Goal: Check status: Check status

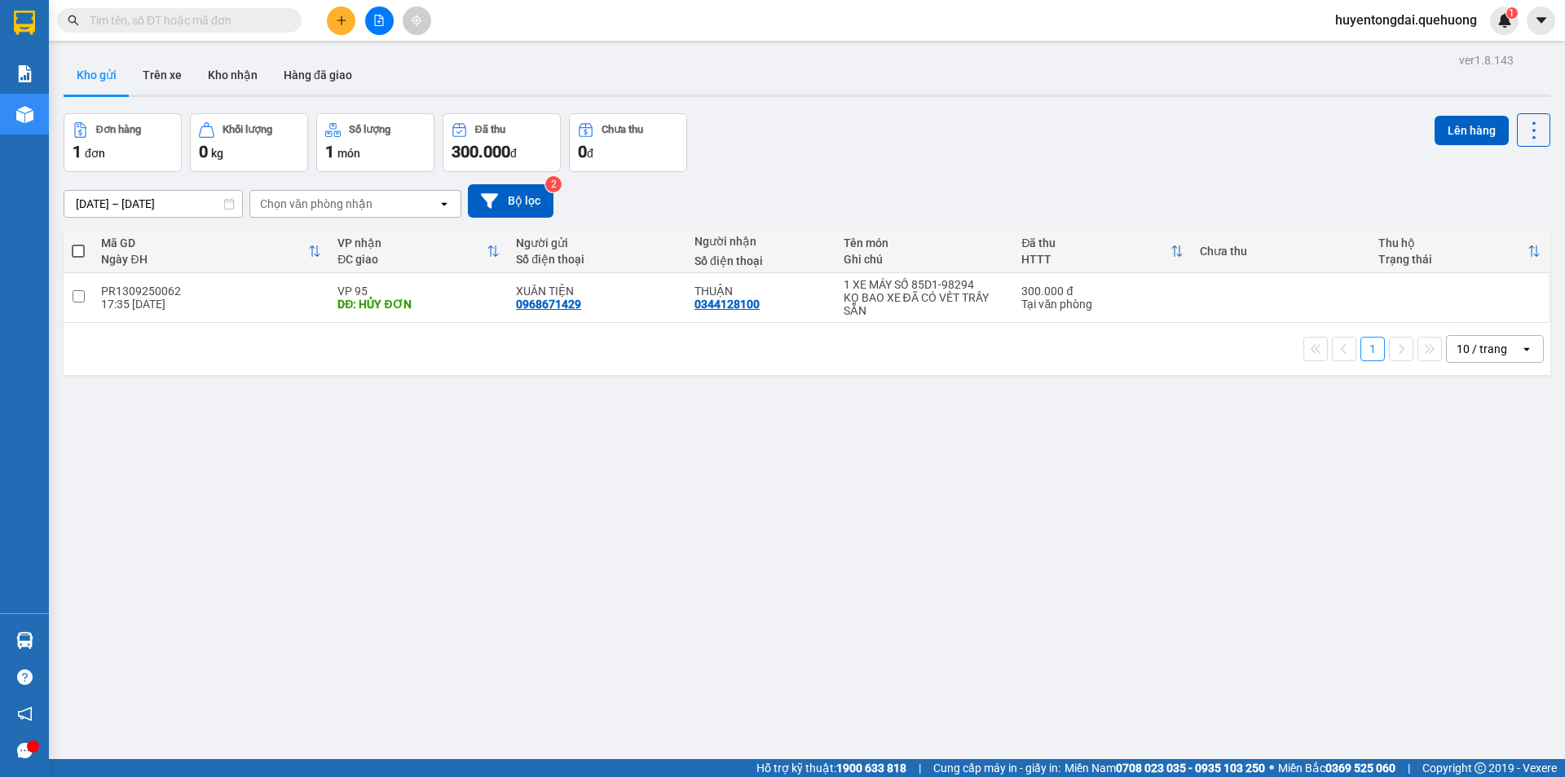
click at [381, 18] on icon "file-add" at bounding box center [378, 20] width 11 height 11
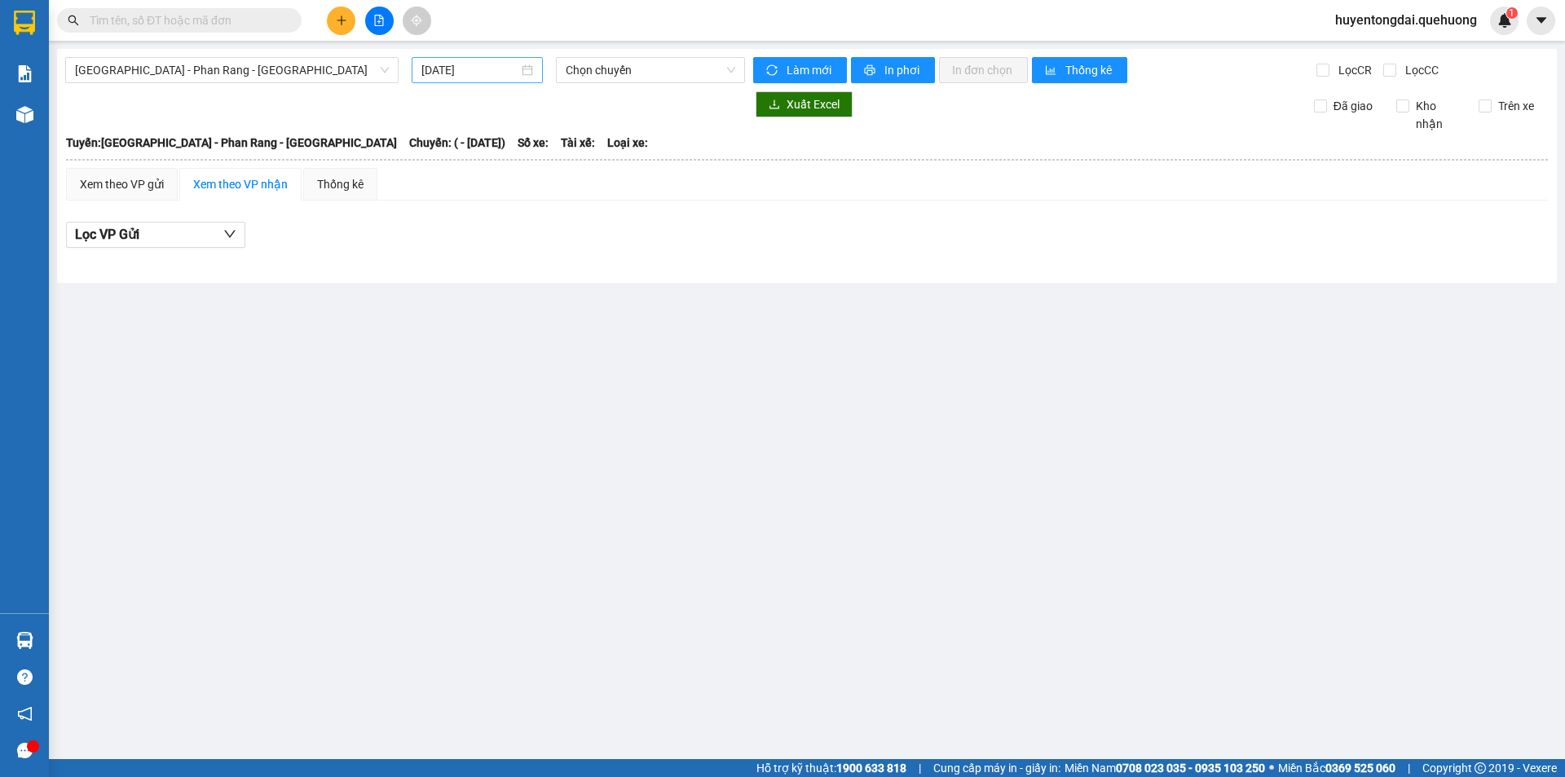
click at [447, 75] on input "[DATE]" at bounding box center [469, 70] width 97 height 18
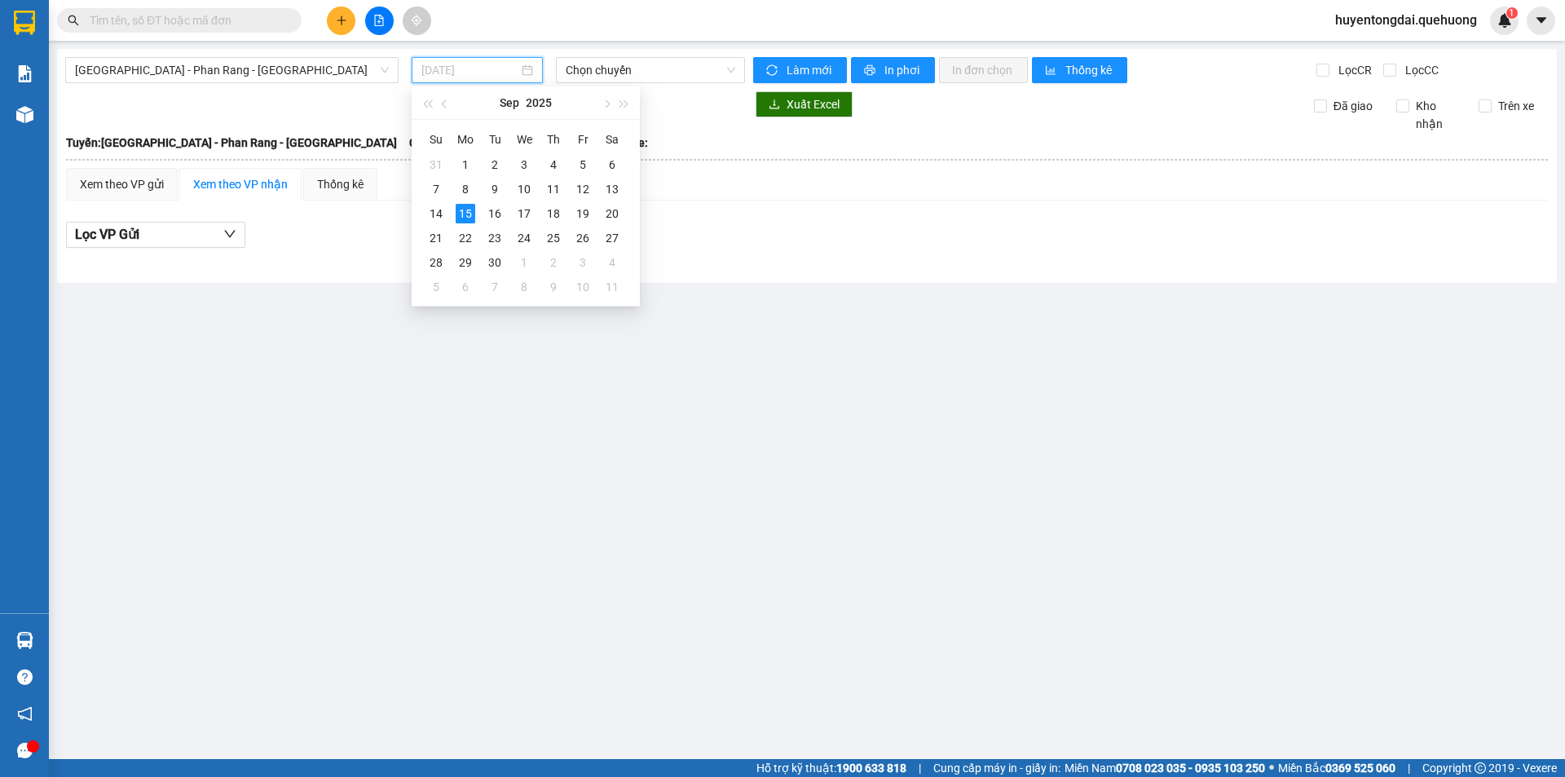
type input "[DATE]"
click at [285, 80] on span "[GEOGRAPHIC_DATA] - Phan Rang - [GEOGRAPHIC_DATA]" at bounding box center [232, 70] width 314 height 24
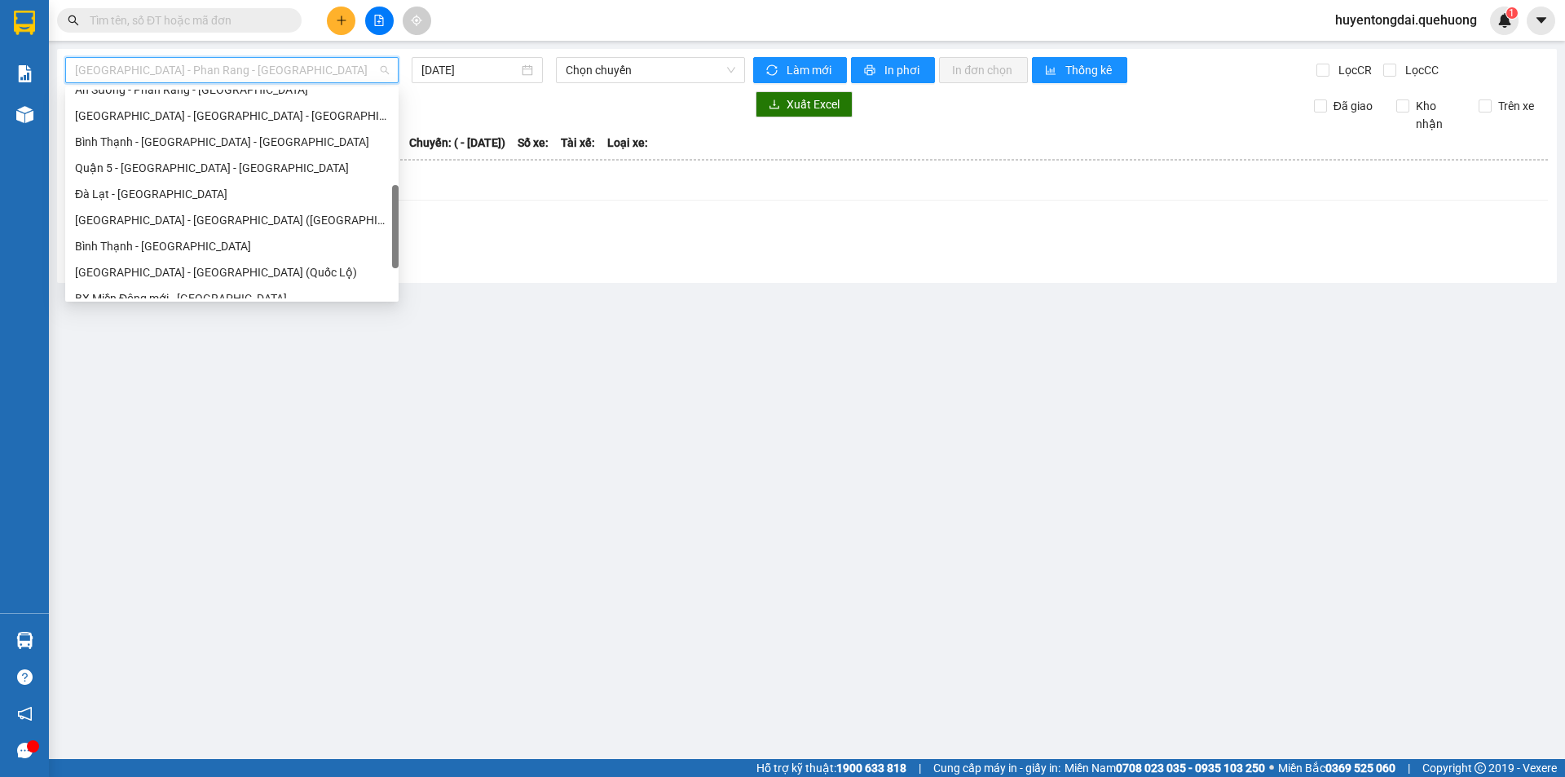
scroll to position [444, 0]
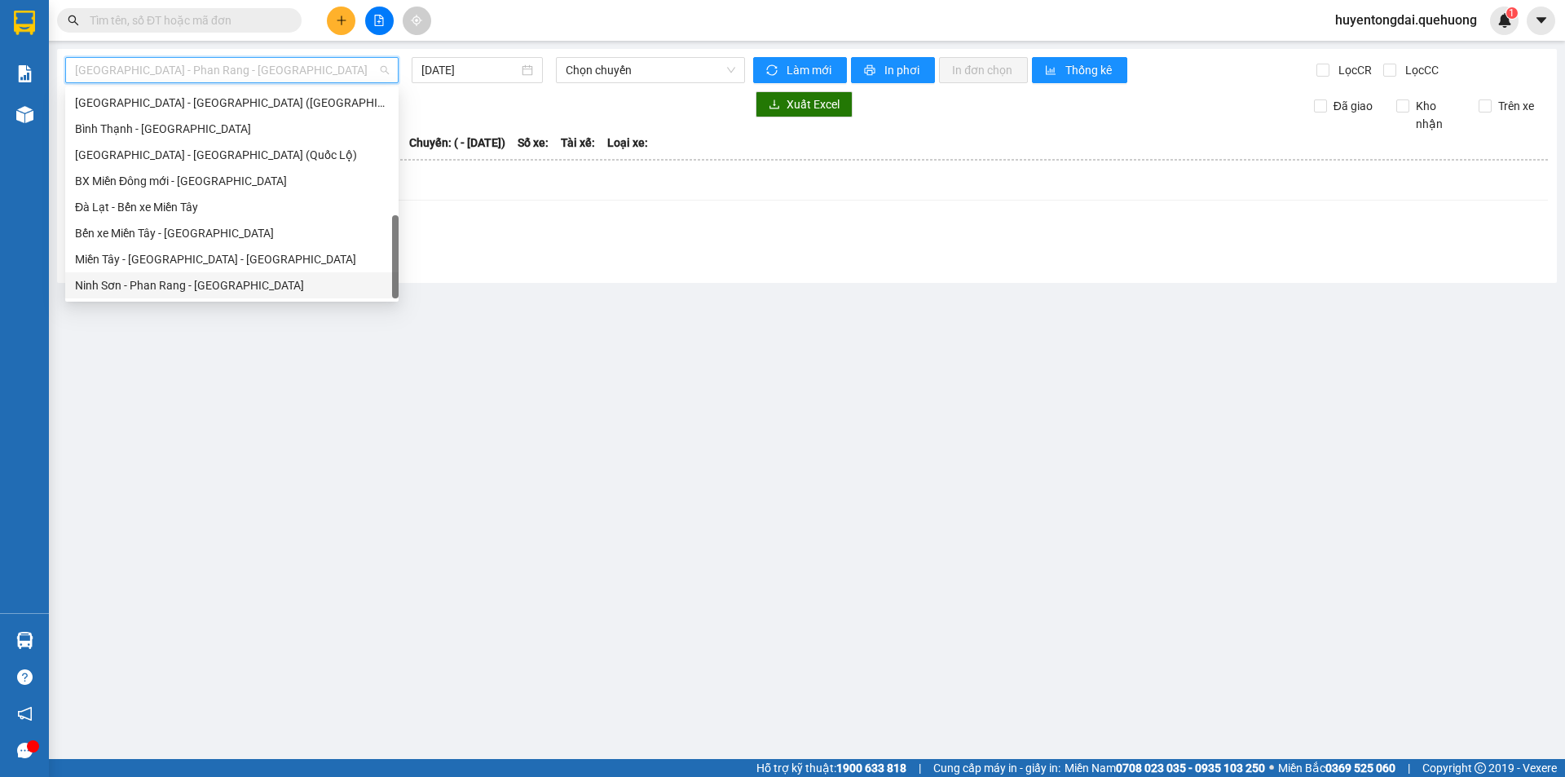
click at [148, 276] on div "Ninh Sơn - Phan Rang - [GEOGRAPHIC_DATA]" at bounding box center [232, 285] width 314 height 18
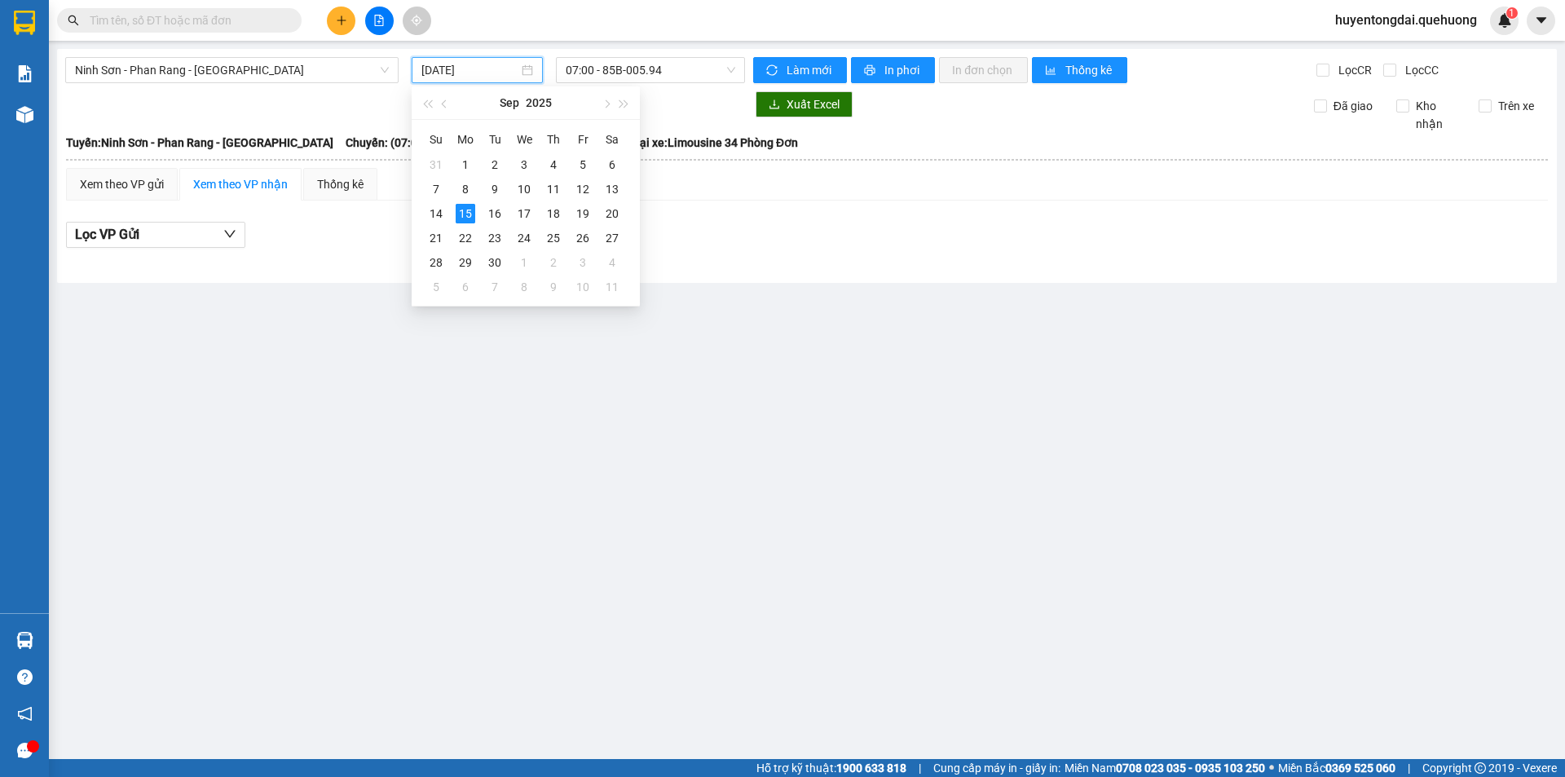
click at [439, 64] on input "[DATE]" at bounding box center [469, 70] width 97 height 18
click at [611, 187] on div "13" at bounding box center [612, 189] width 20 height 20
type input "[DATE]"
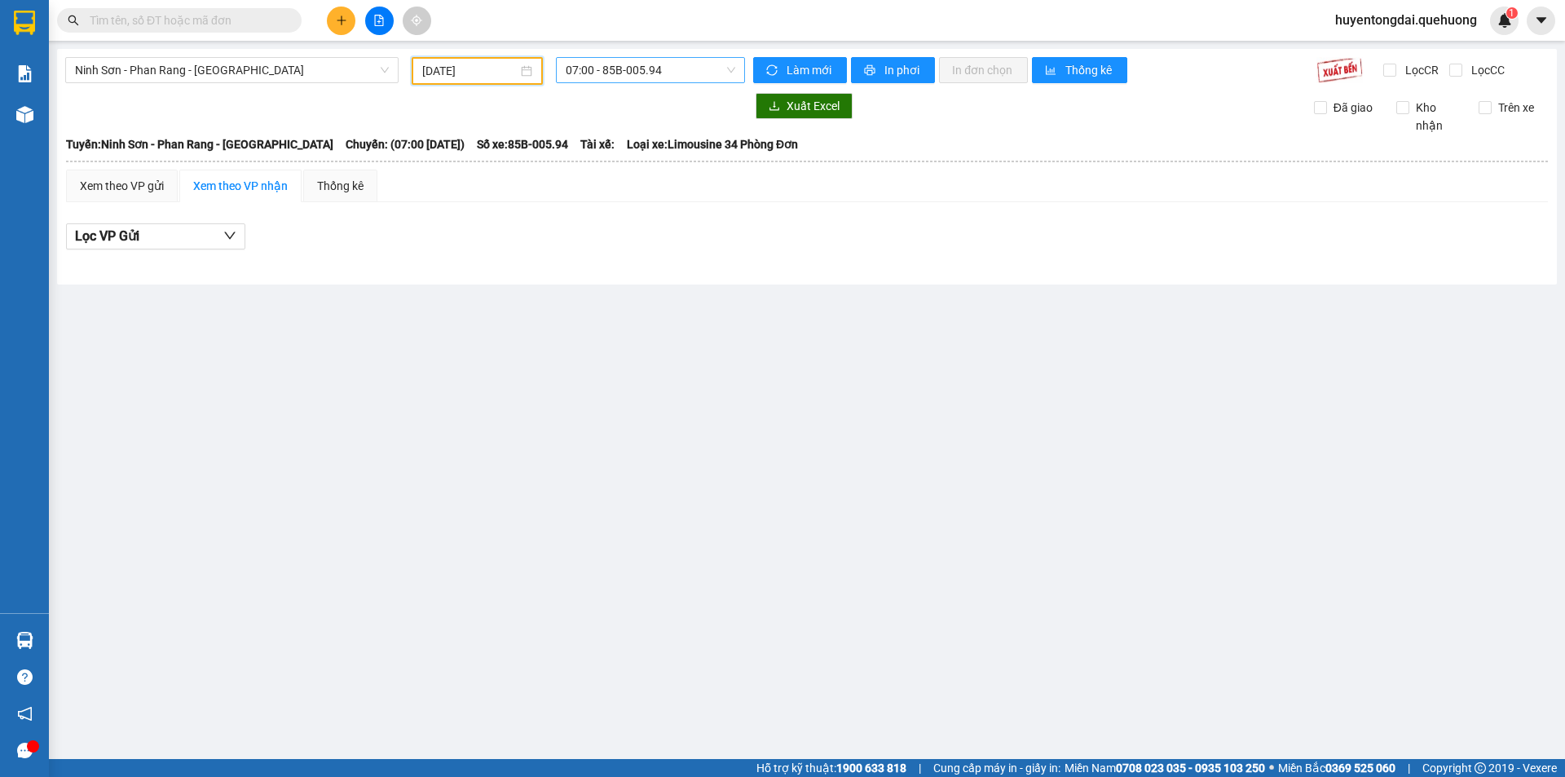
click at [631, 64] on span "07:00 - 85B-005.94" at bounding box center [651, 70] width 170 height 24
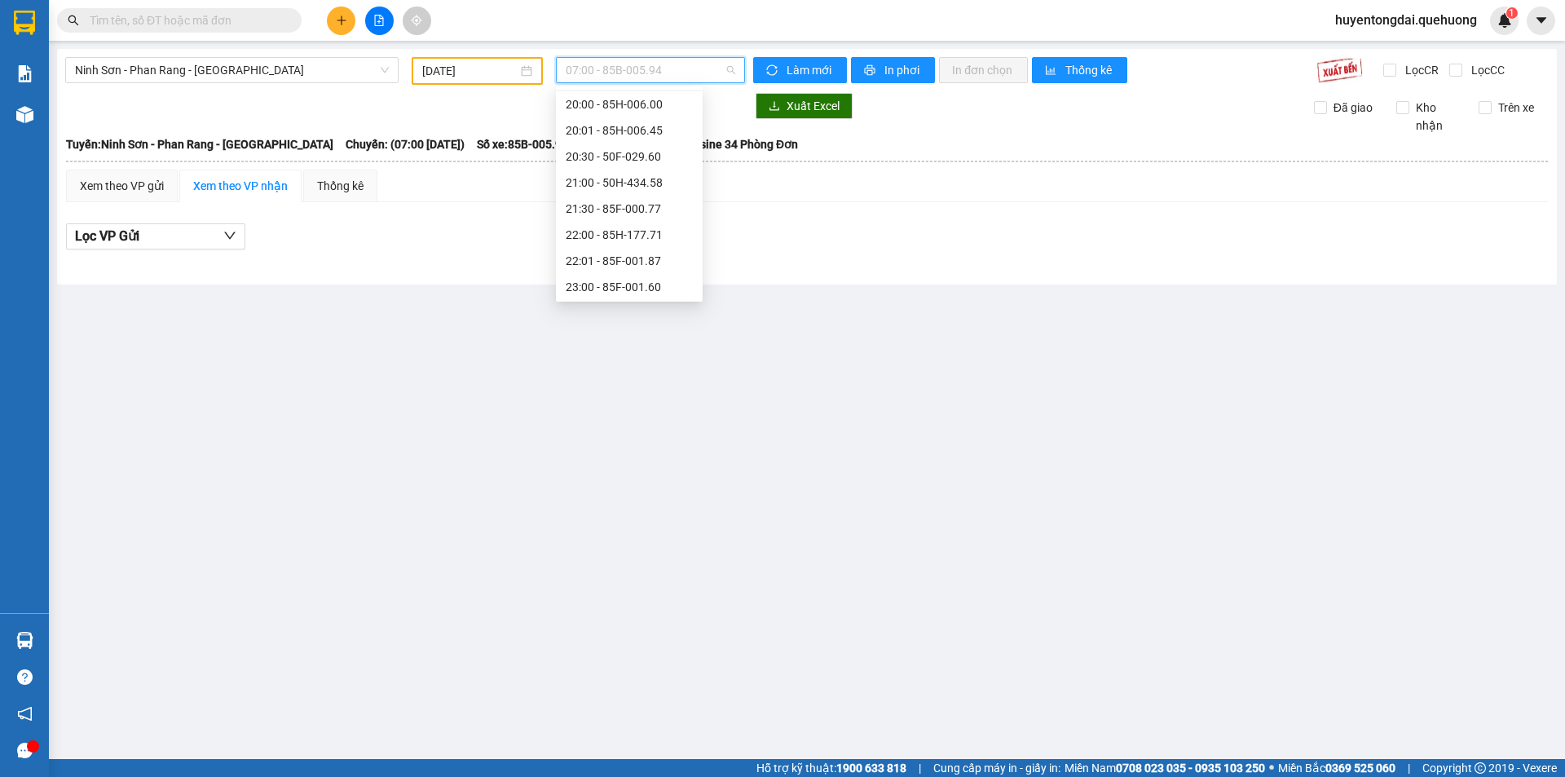
scroll to position [157, 0]
click at [605, 179] on div "21:00 - 50H-434.58" at bounding box center [629, 181] width 127 height 18
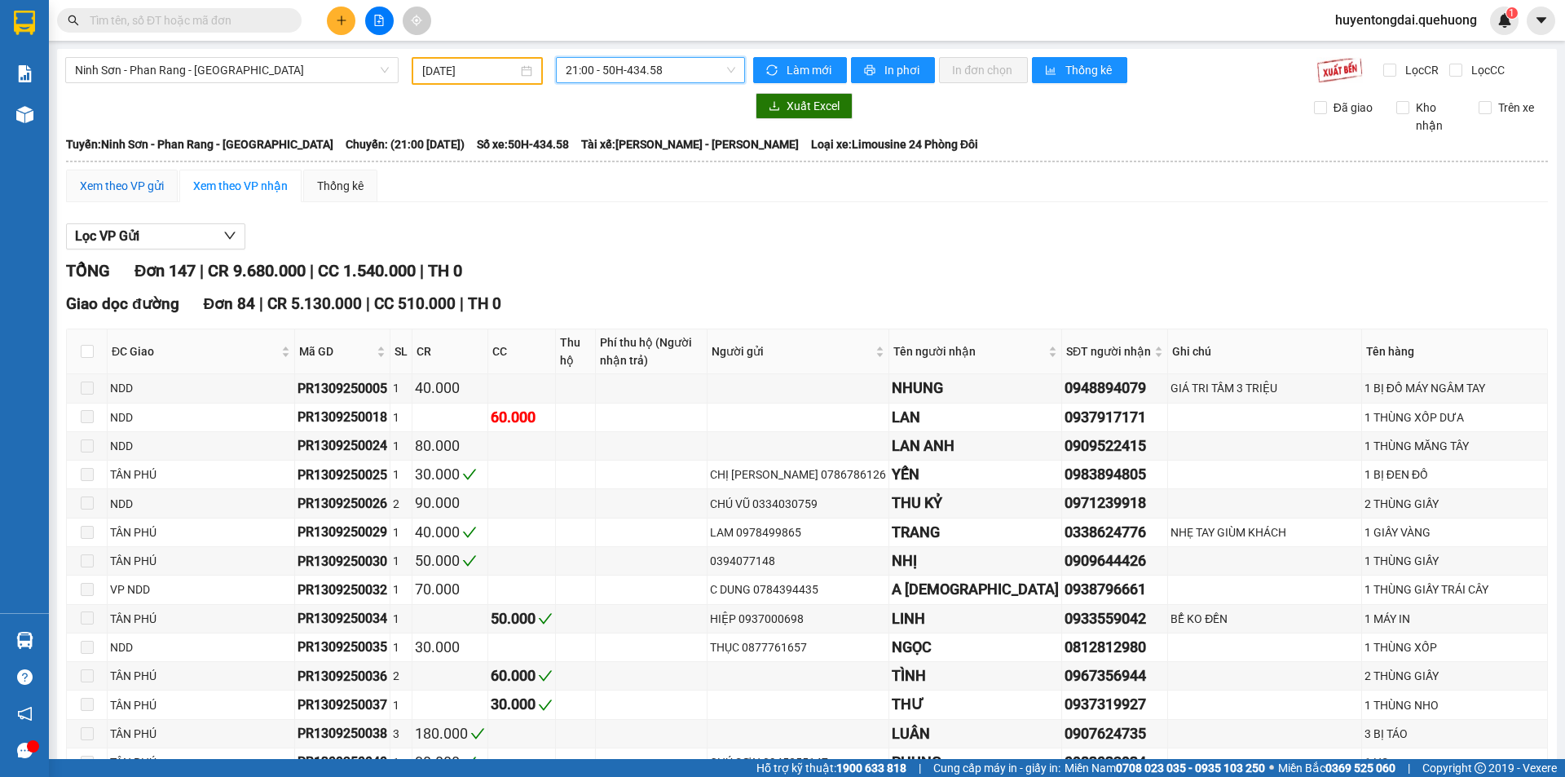
click at [148, 178] on div "Xem theo VP gửi" at bounding box center [122, 186] width 84 height 18
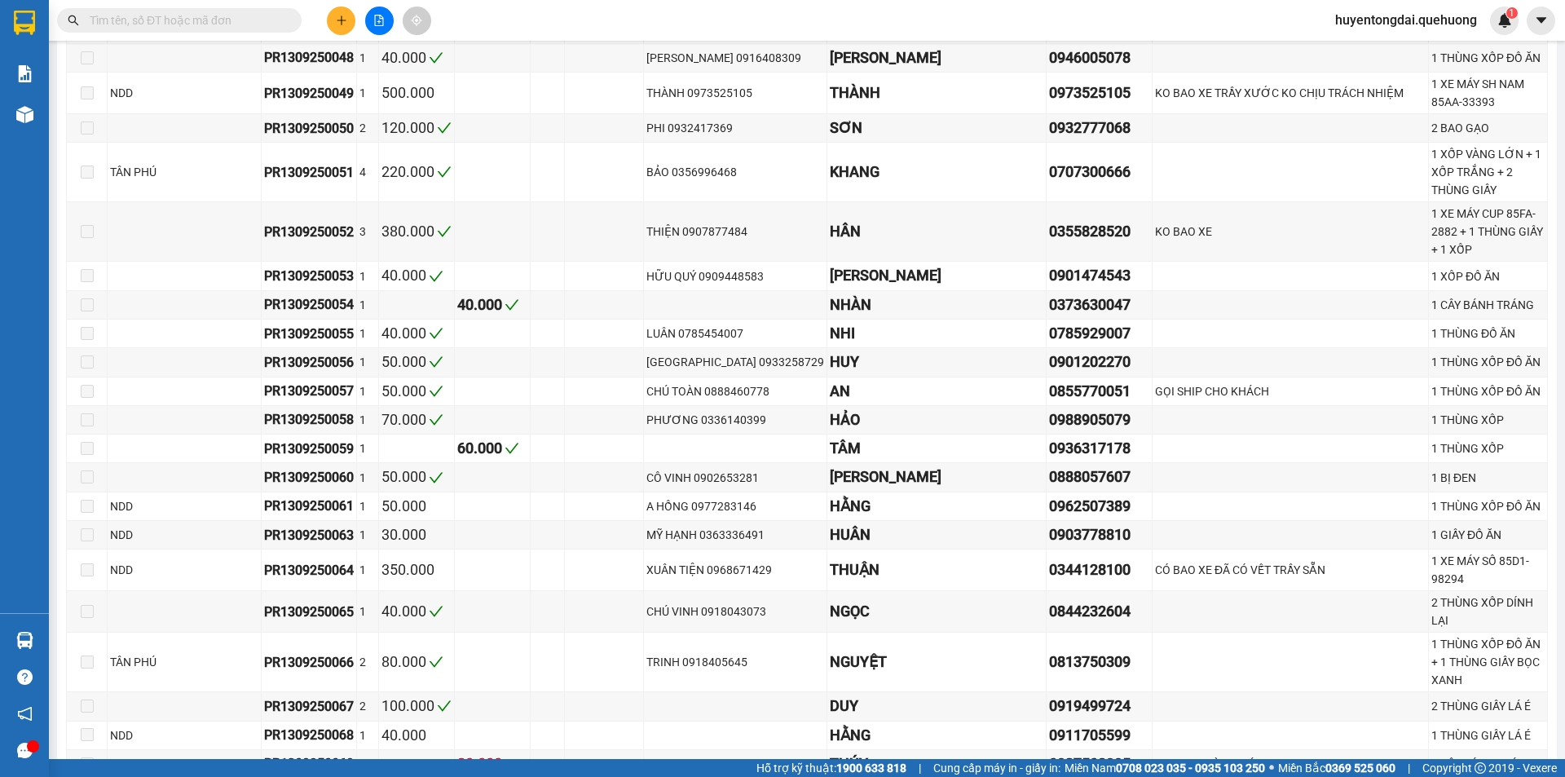
scroll to position [1386, 0]
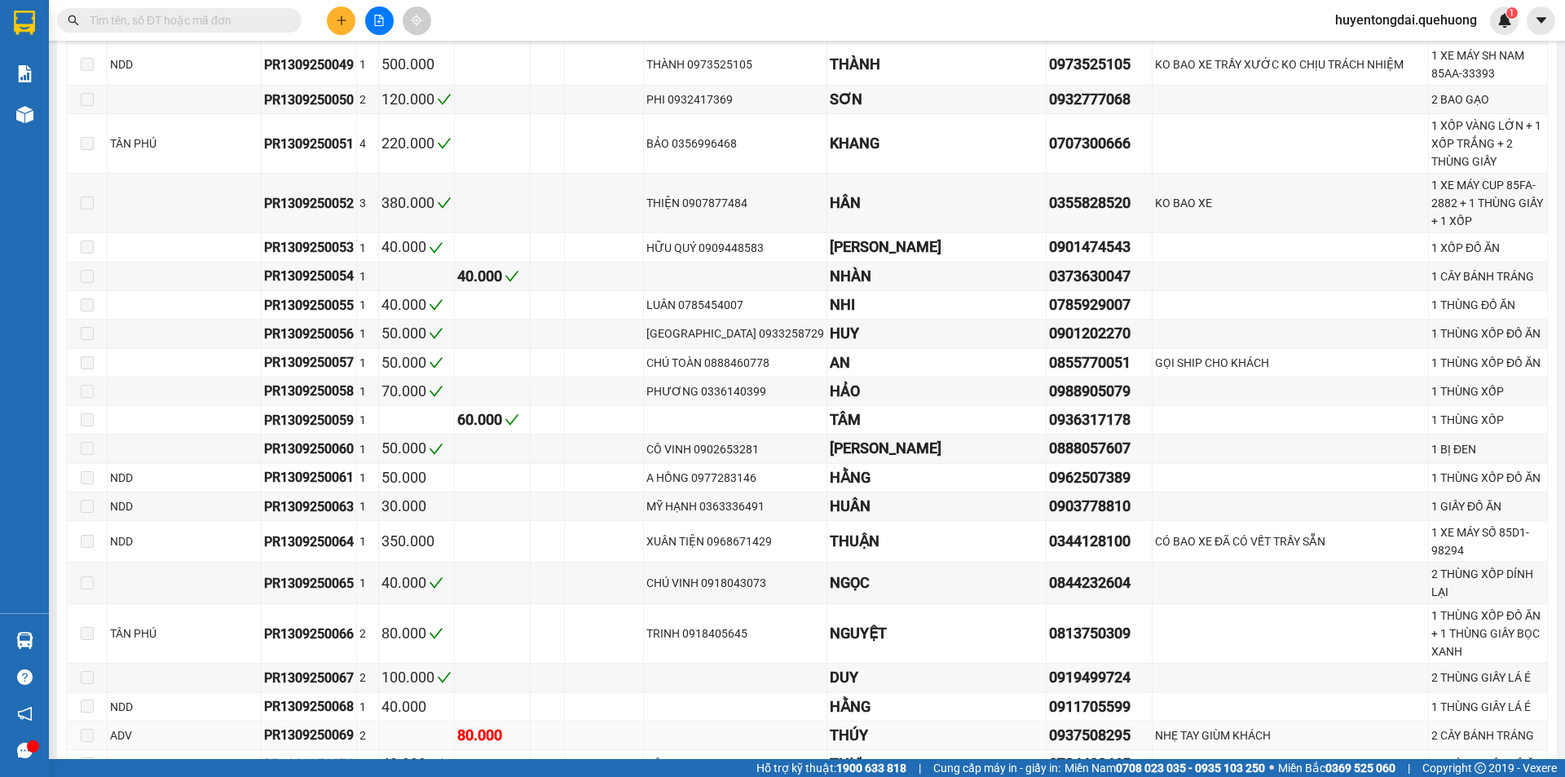
click at [644, 722] on td at bounding box center [735, 736] width 183 height 29
click at [457, 724] on div "80.000" at bounding box center [492, 735] width 70 height 23
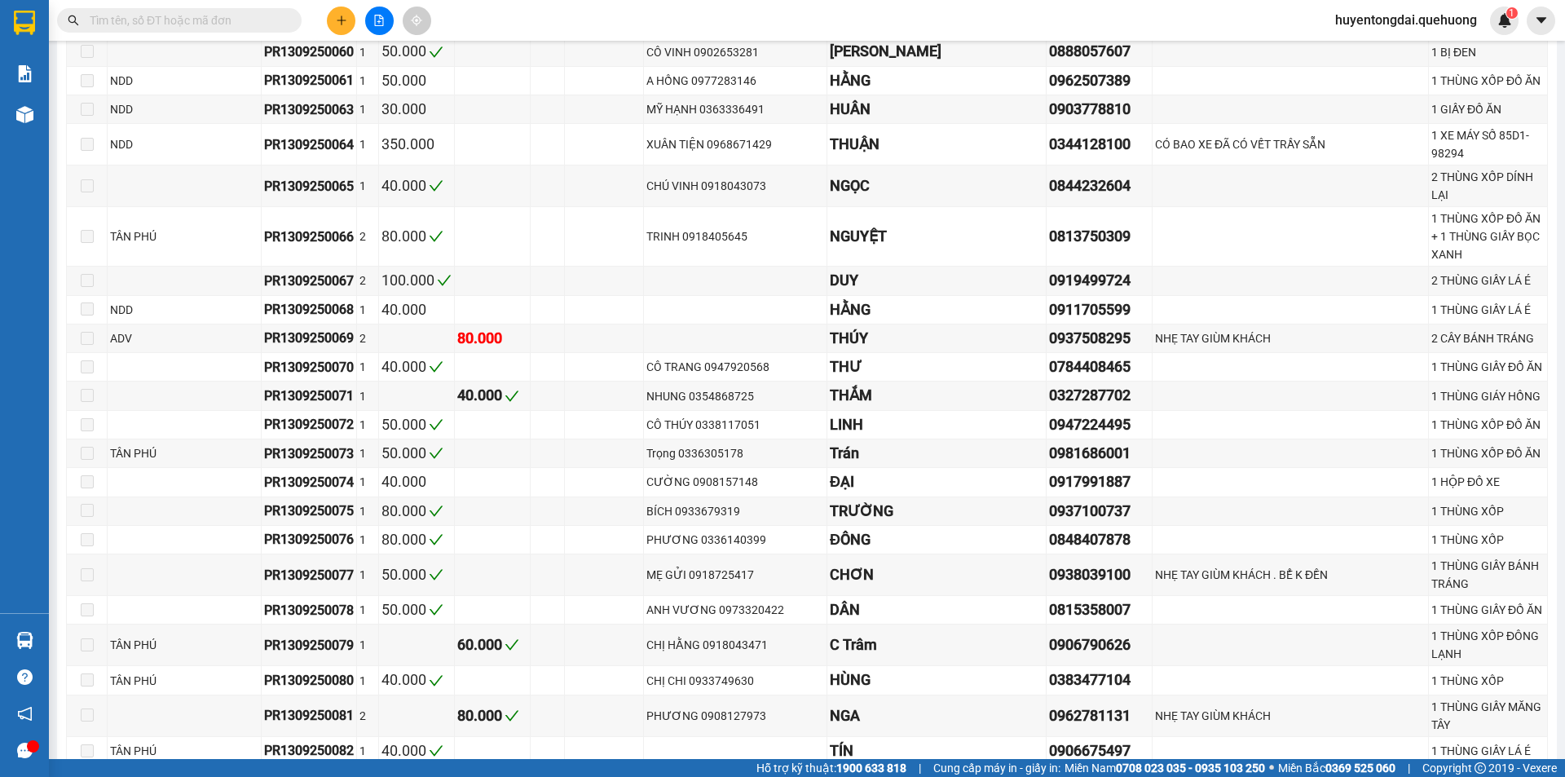
scroll to position [1540, 0]
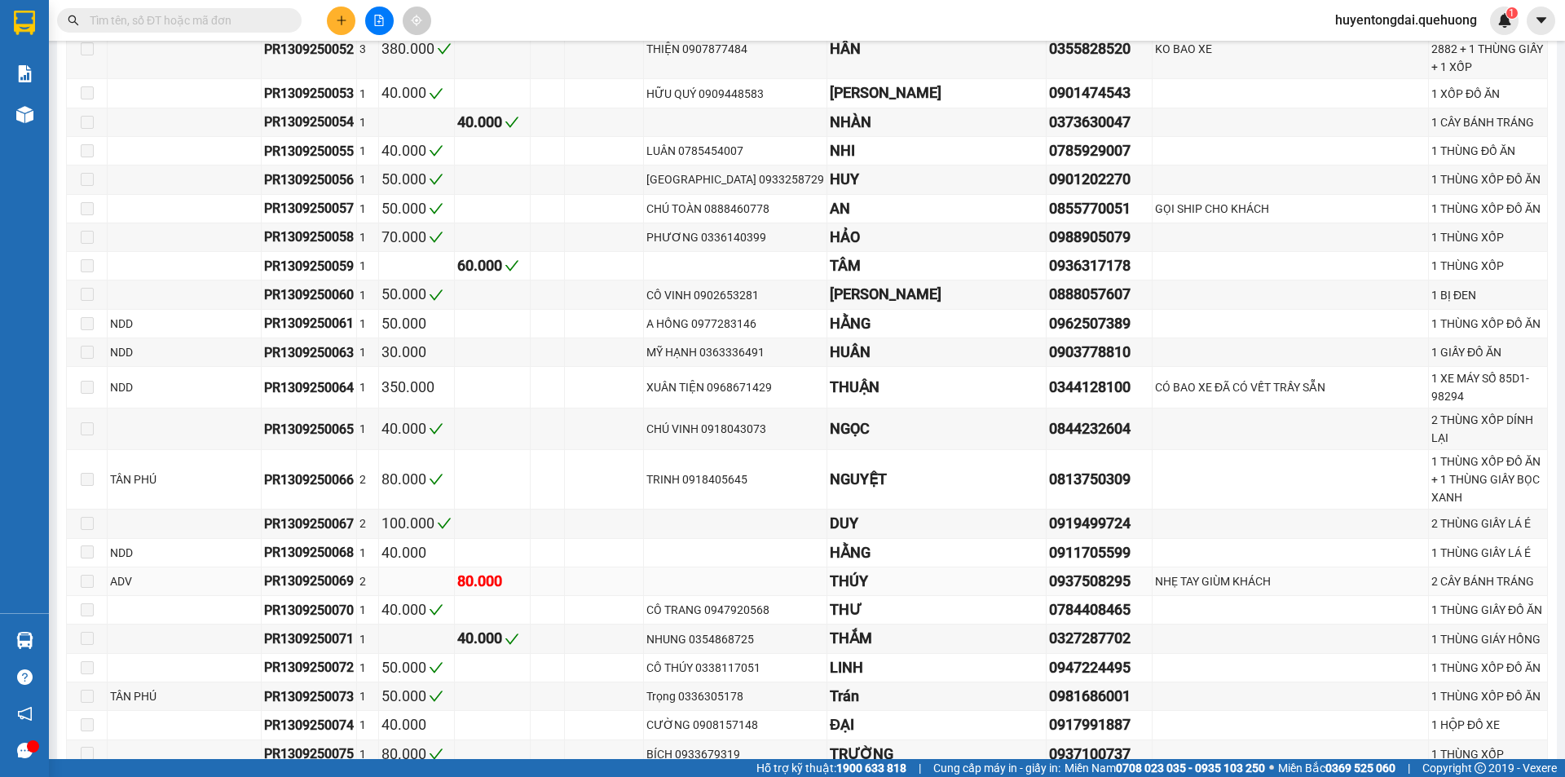
click at [1049, 570] on div "0937508295" at bounding box center [1099, 581] width 100 height 23
copy div "0937508295"
click at [188, 21] on input "text" at bounding box center [186, 20] width 192 height 18
paste input "0937508295"
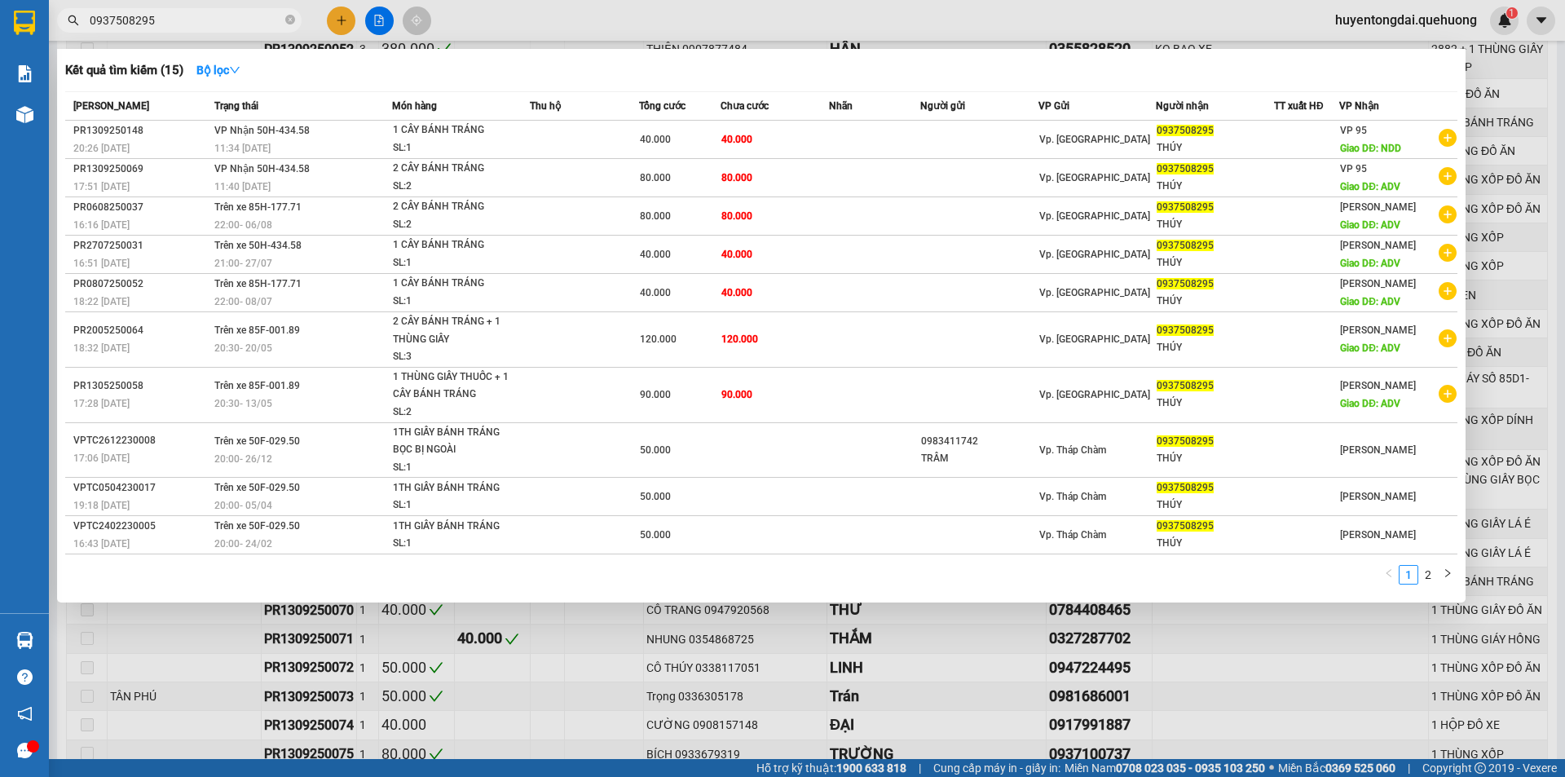
type input "0937508295"
click at [1075, 681] on div at bounding box center [782, 388] width 1565 height 777
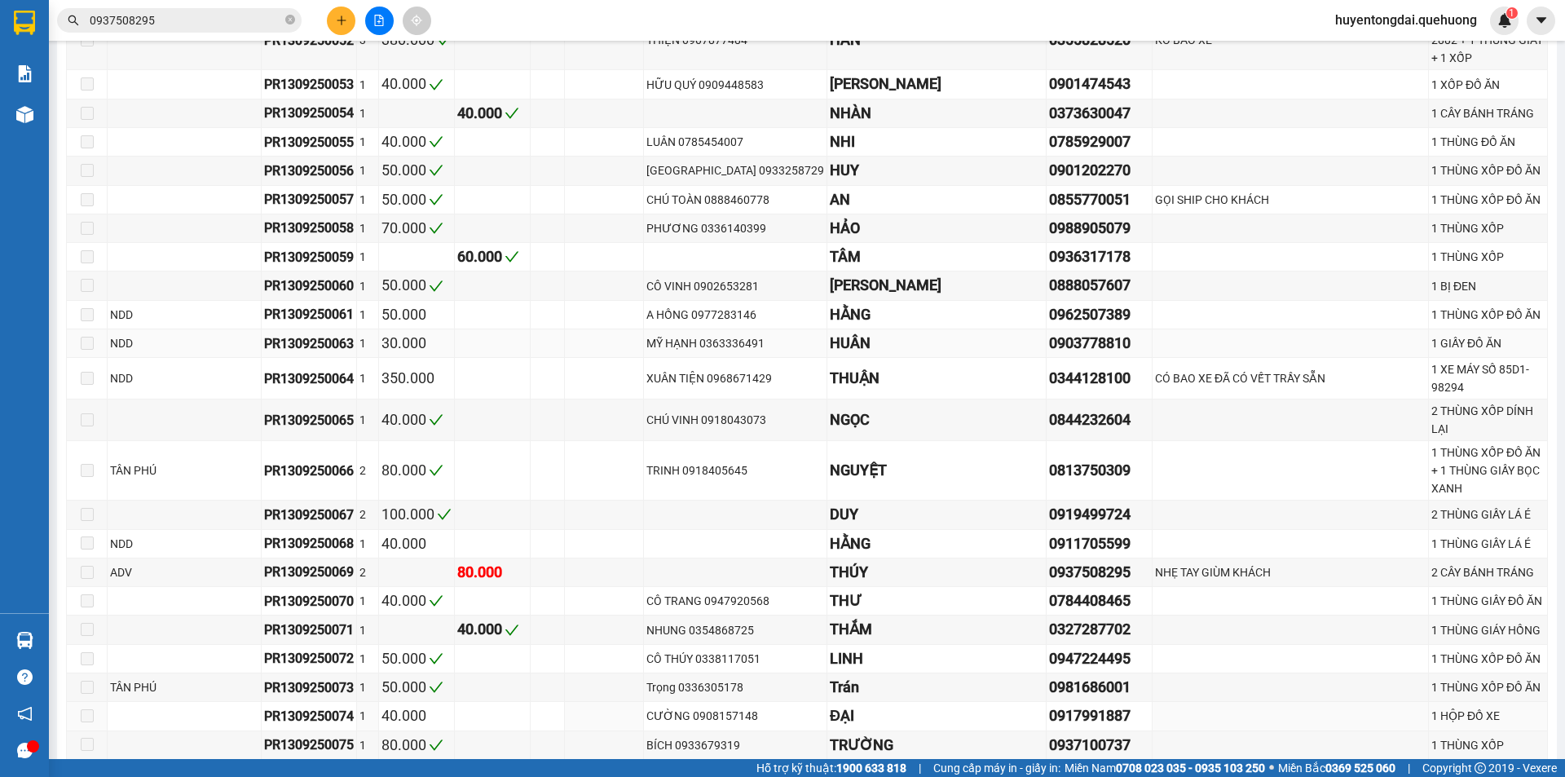
scroll to position [1631, 0]
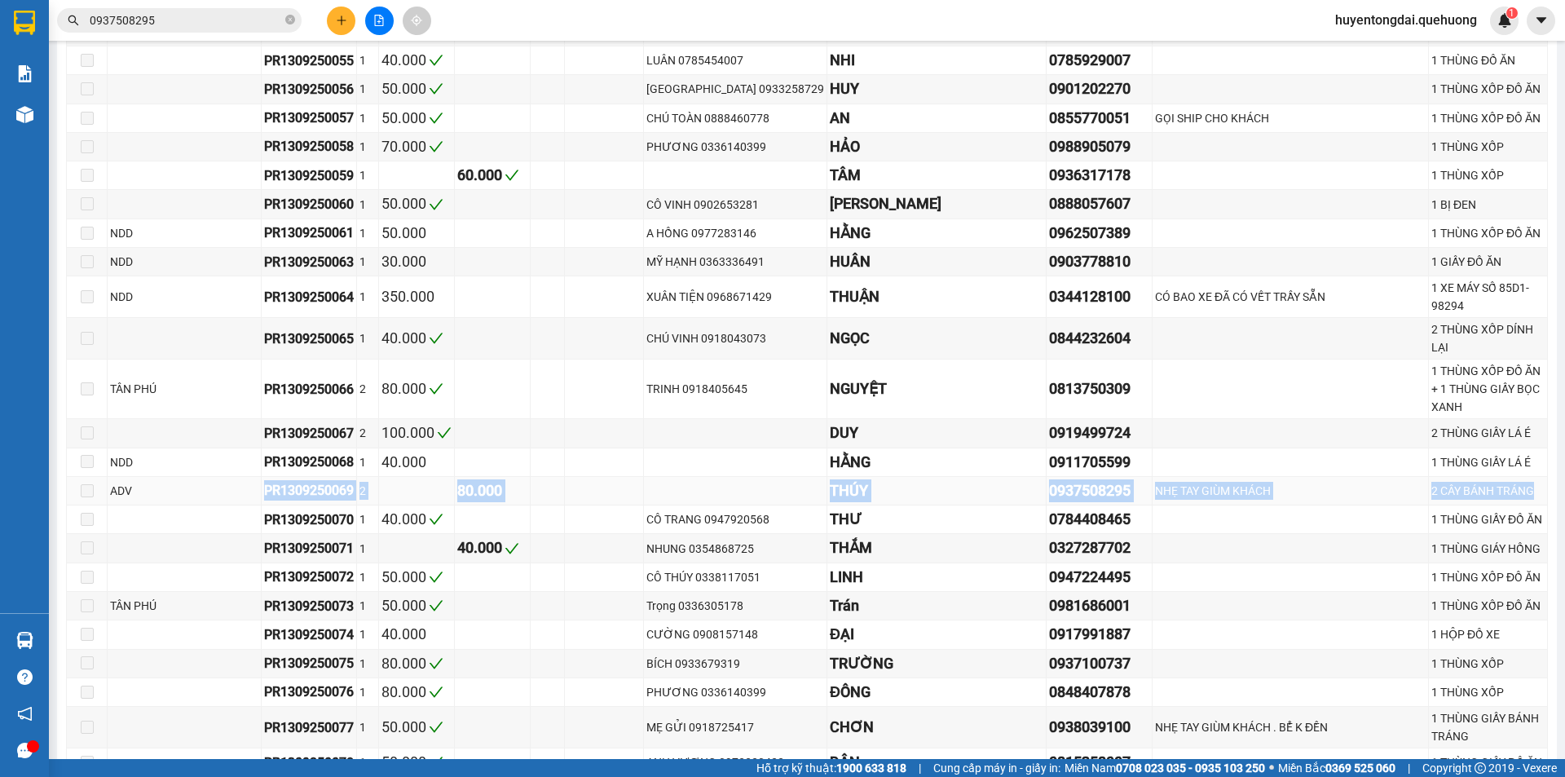
drag, startPoint x: 146, startPoint y: 316, endPoint x: 1503, endPoint y: 313, distance: 1356.6
click at [1503, 477] on tr "ADV PR1309250069 2 80.000 THÚY 0937508295 NHẸ TAY GIÙM KHÁCH 2 CÂY BÁNH TRÁNG" at bounding box center [807, 491] width 1481 height 29
copy tr "PR1309250069 2 80.000 THÚY 0937508295 NHẸ TAY GIÙM KHÁCH 2 CÂY BÁNH TRÁNG"
click at [1324, 650] on td at bounding box center [1291, 664] width 276 height 29
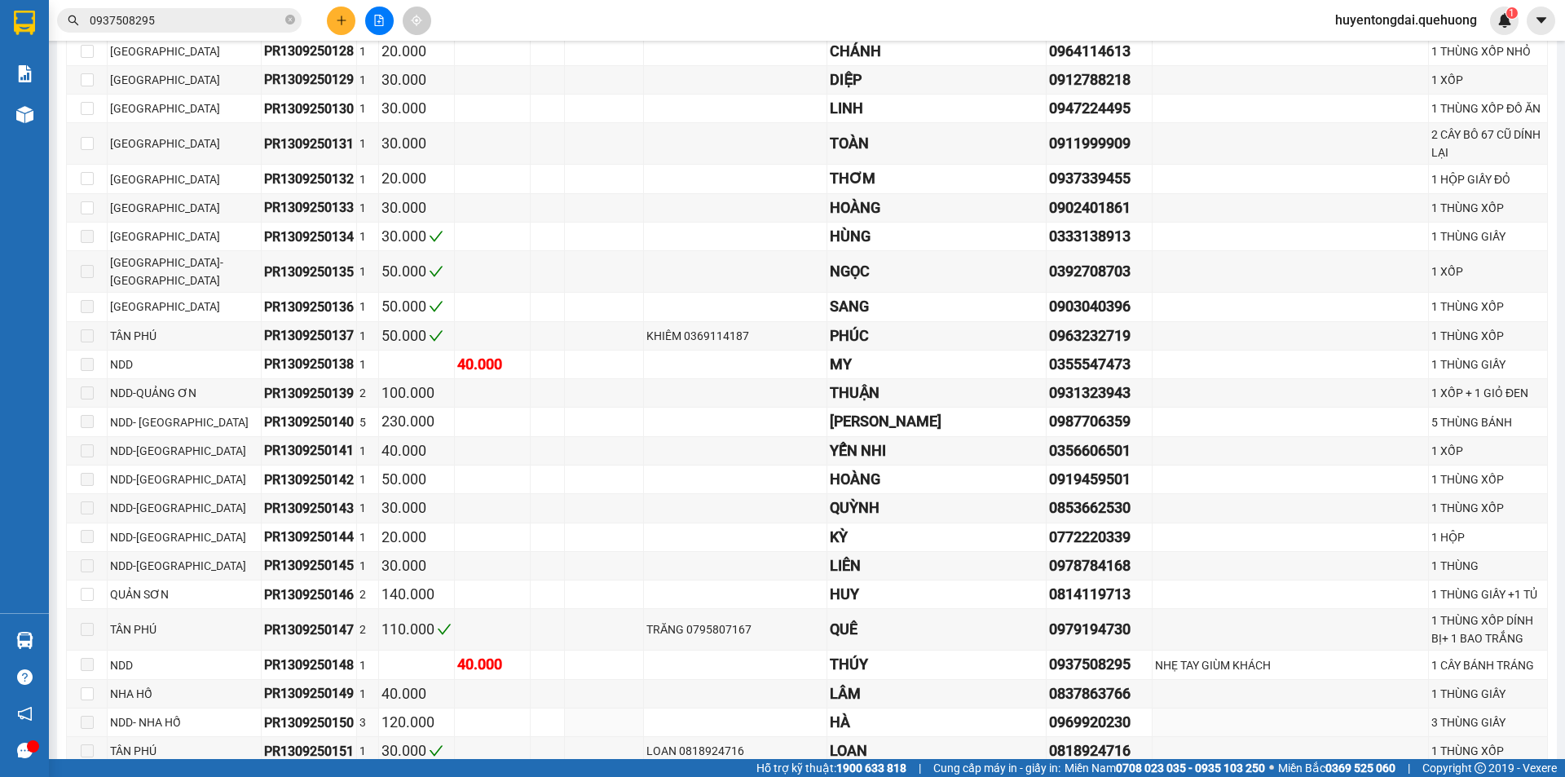
scroll to position [3995, 0]
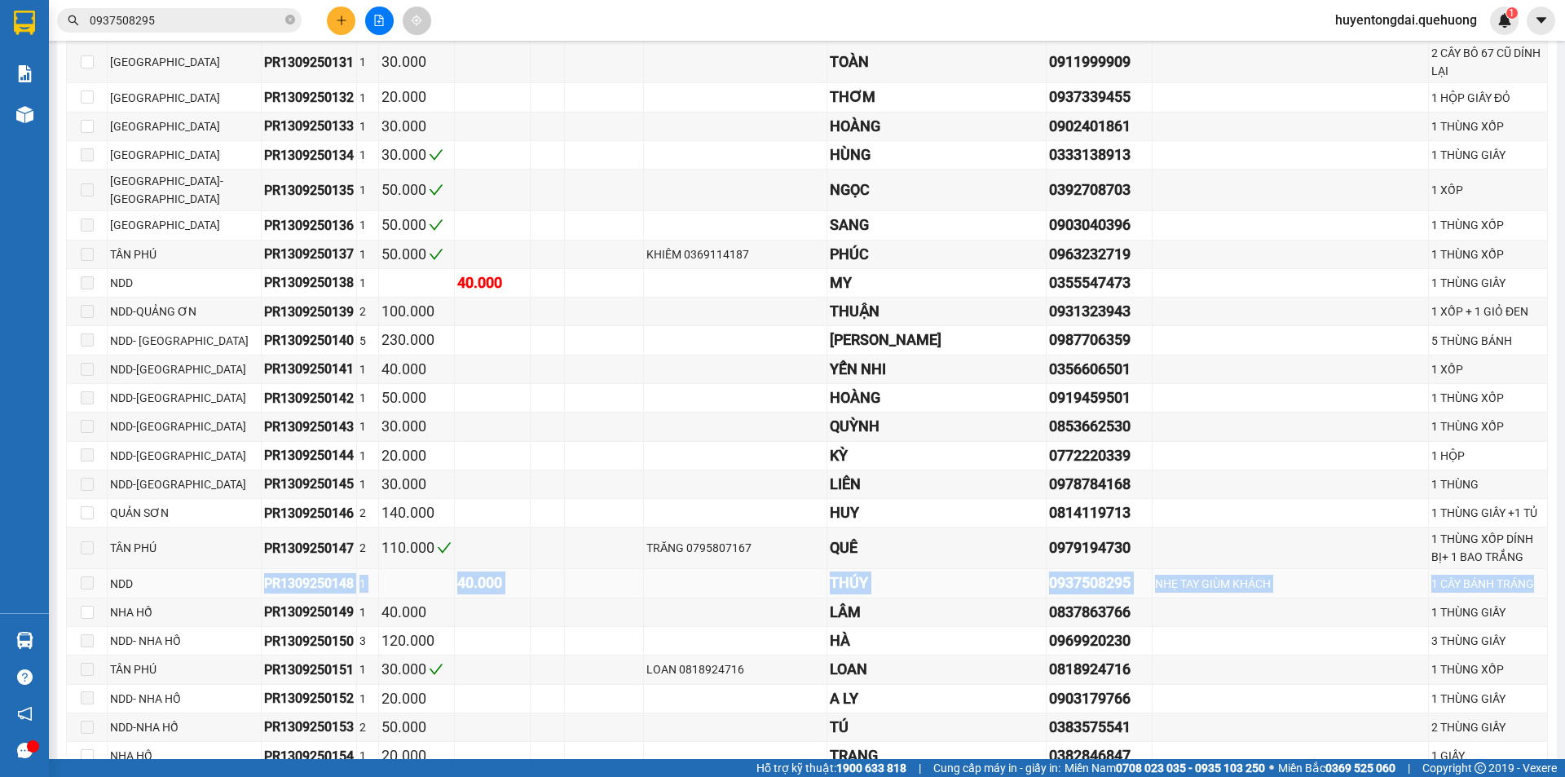
drag, startPoint x: 160, startPoint y: 409, endPoint x: 1494, endPoint y: 414, distance: 1334.6
click at [1494, 569] on tr "NDD PR1309250148 1 40.000 THÚY 0937508295 NHẸ TAY GIÙM KHÁCH 1 CÂY BÁNH TRÁNG" at bounding box center [807, 583] width 1481 height 29
copy tr "PR1309250148 1 40.000 THÚY 0937508295 NHẸ TAY GIÙM KHÁCH 1 CÂY BÁNH TRÁNG"
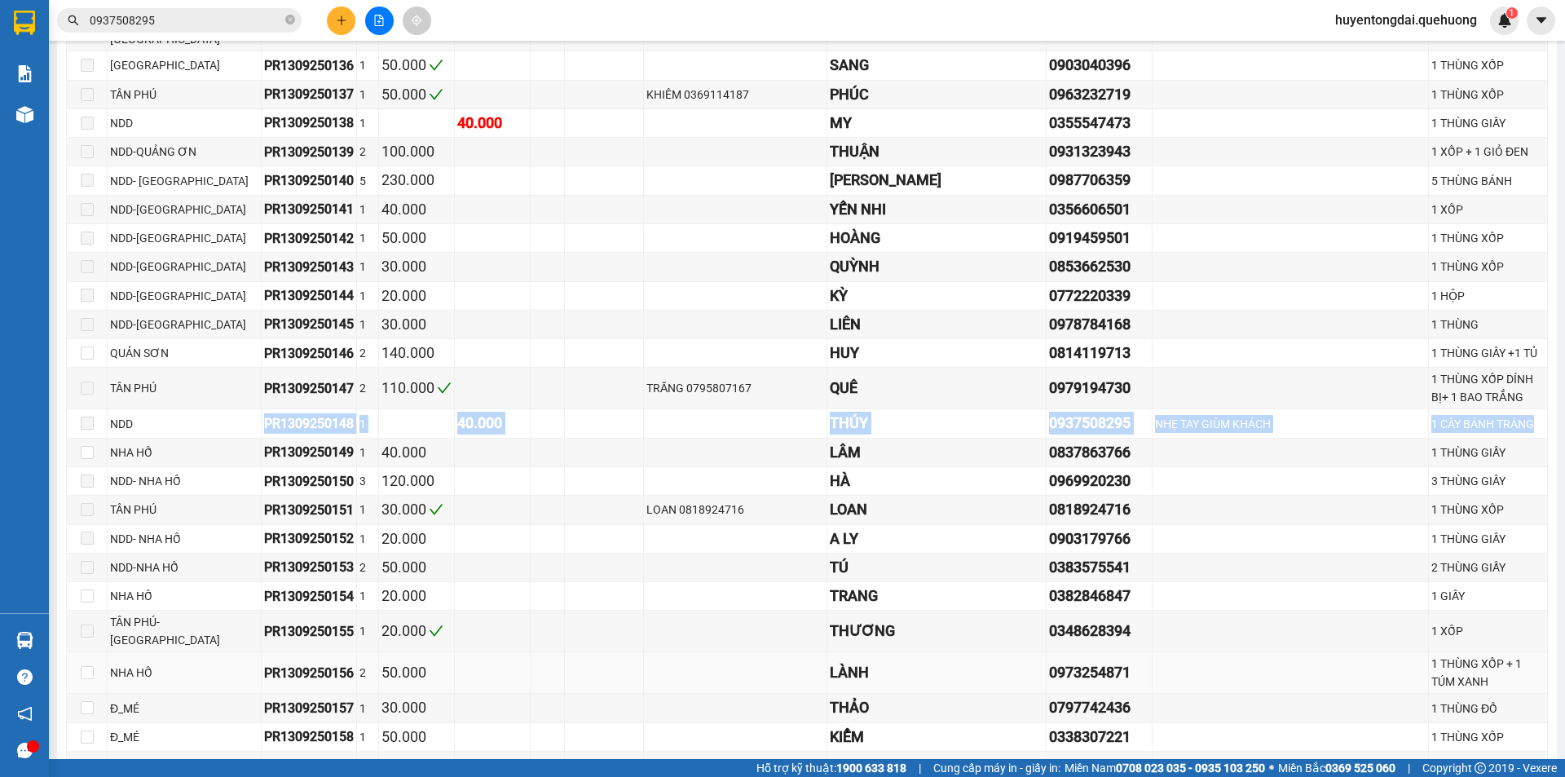
scroll to position [4149, 0]
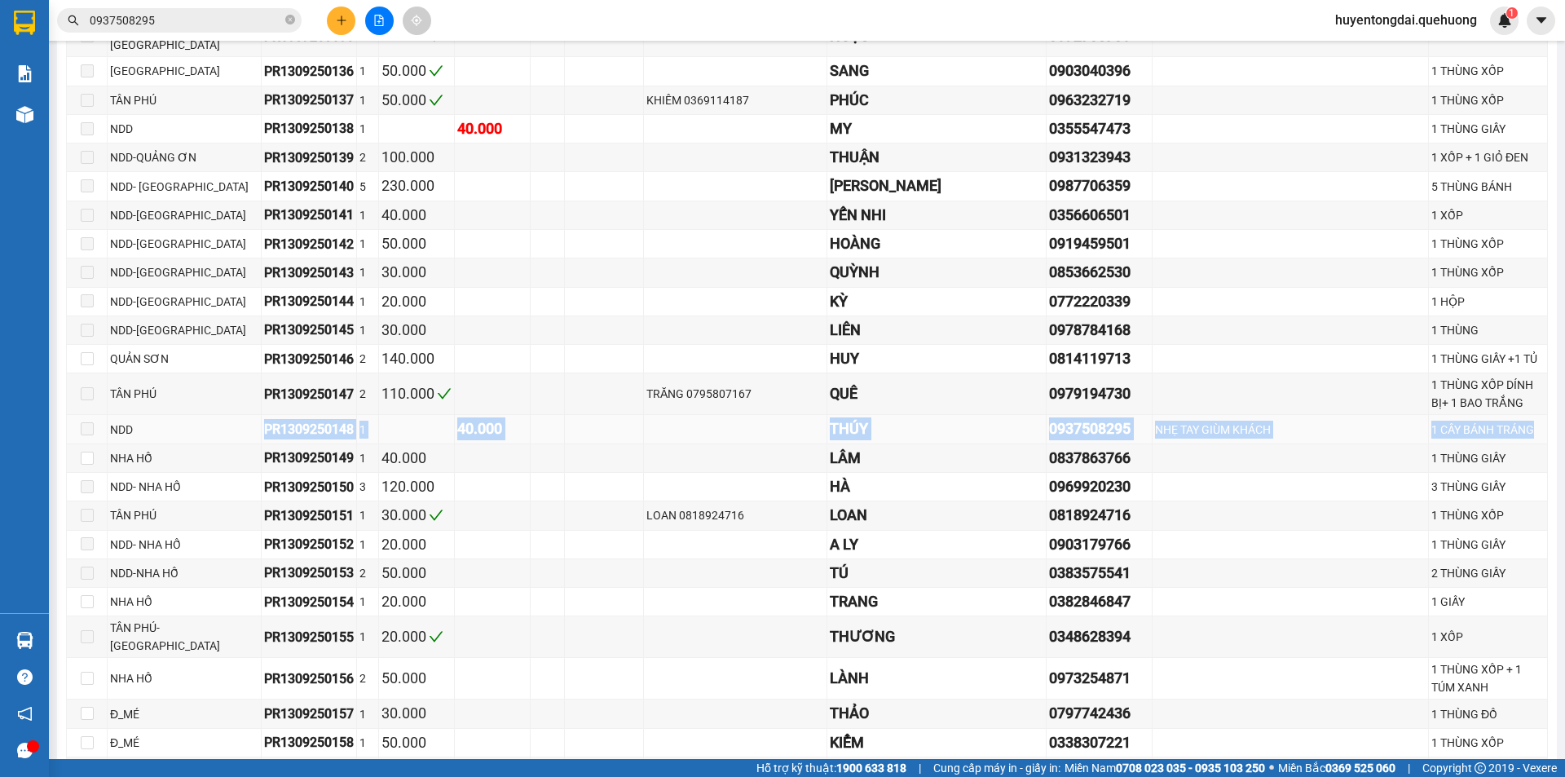
click at [1049, 417] on div "0937508295" at bounding box center [1099, 428] width 100 height 23
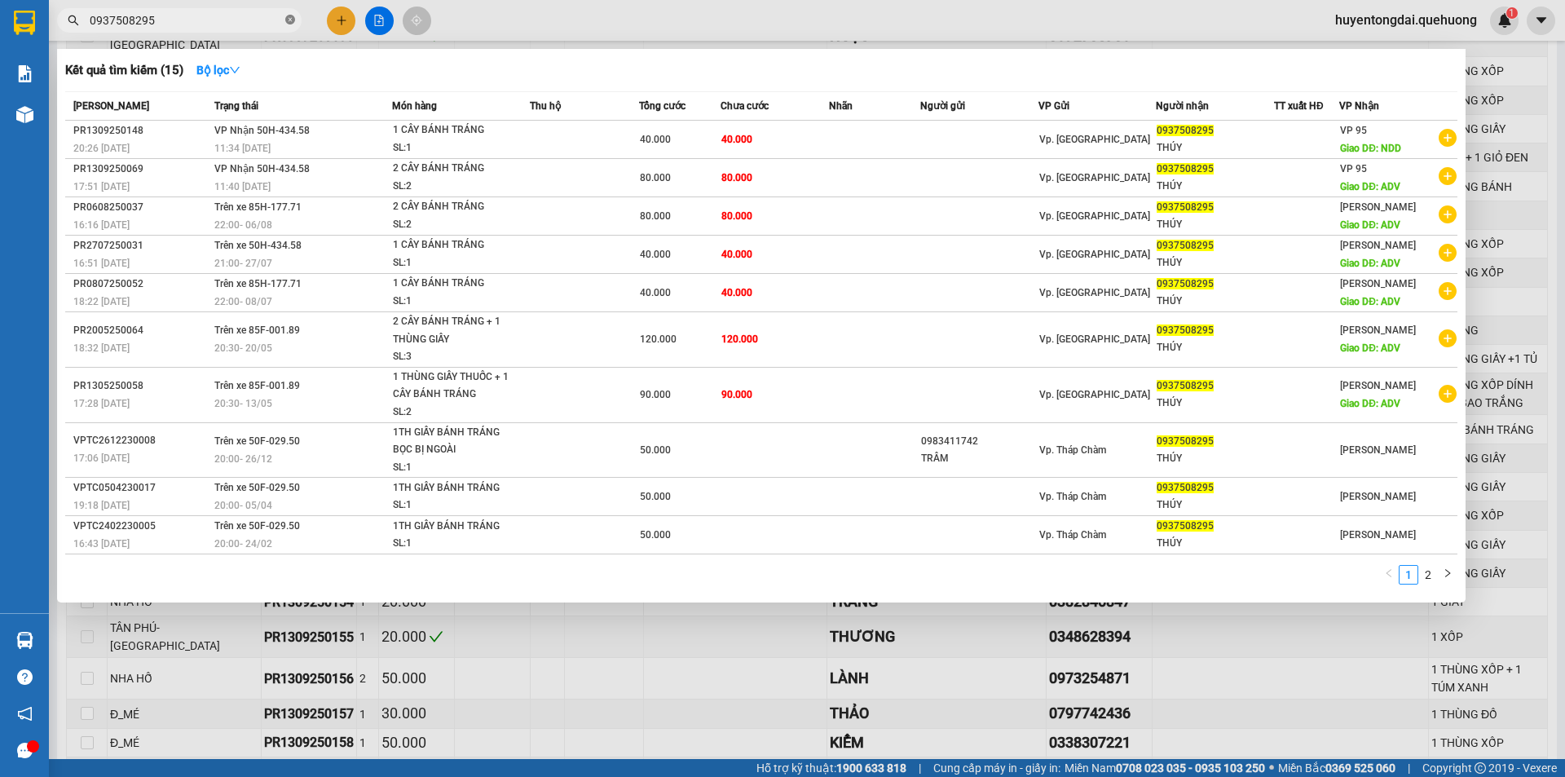
click at [285, 20] on icon "close-circle" at bounding box center [290, 20] width 10 height 10
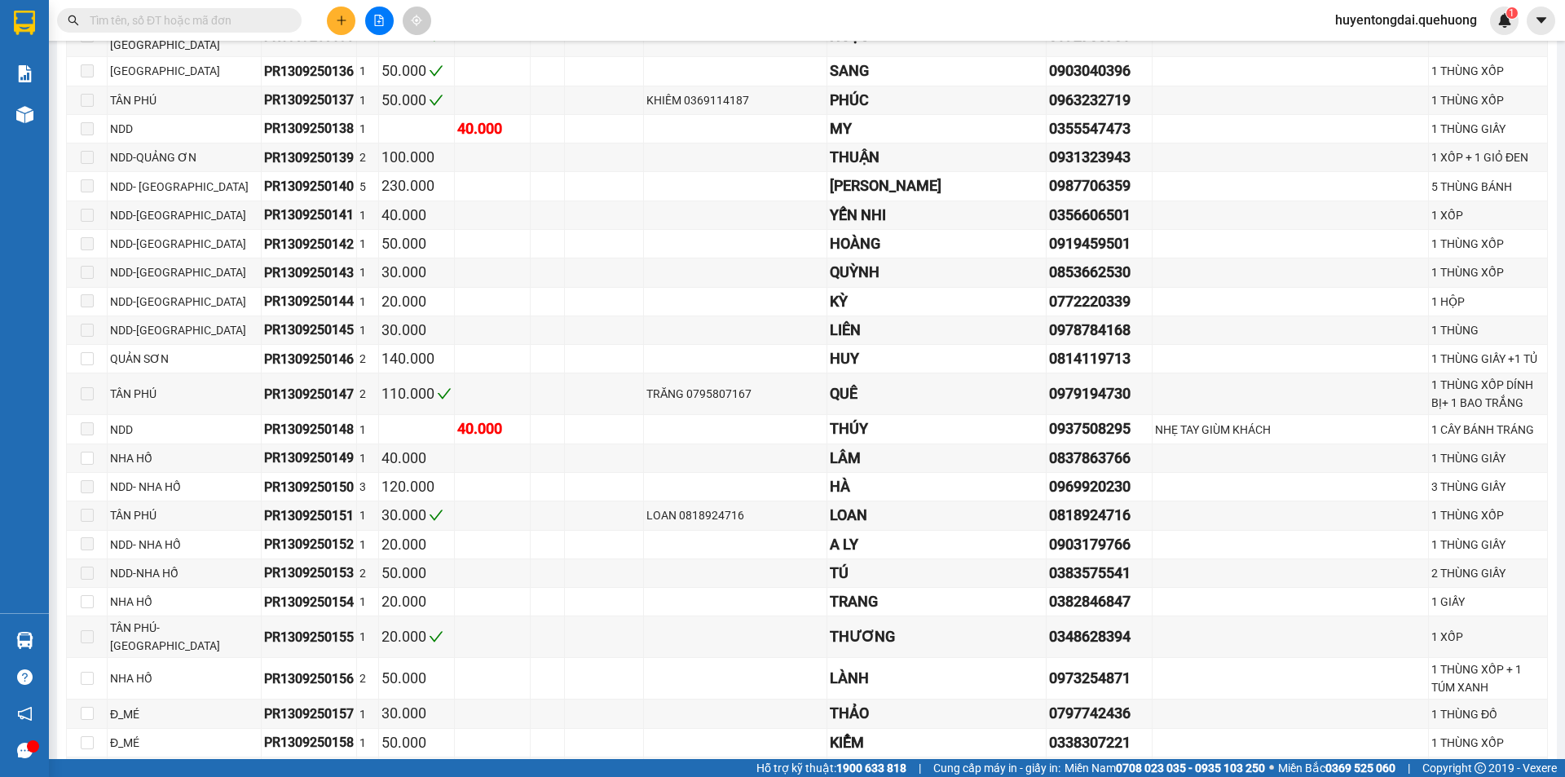
paste input "0937508295"
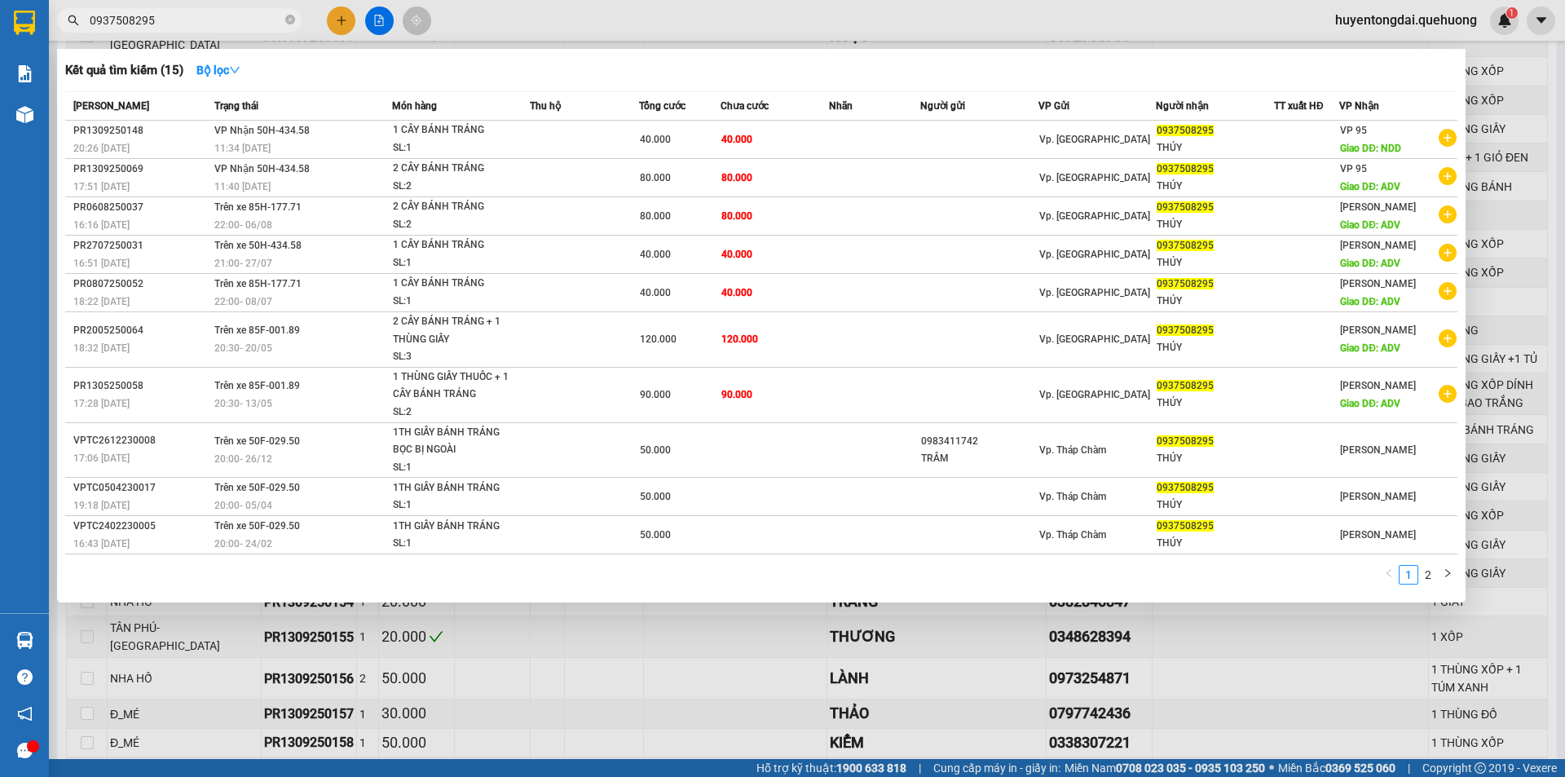
type input "0937508295"
